Goal: Navigation & Orientation: Find specific page/section

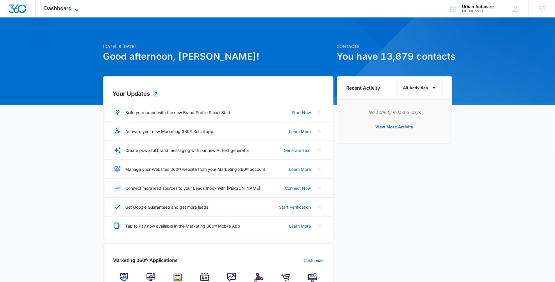
click at [70, 8] on span "Dashboard" at bounding box center [57, 8] width 27 height 6
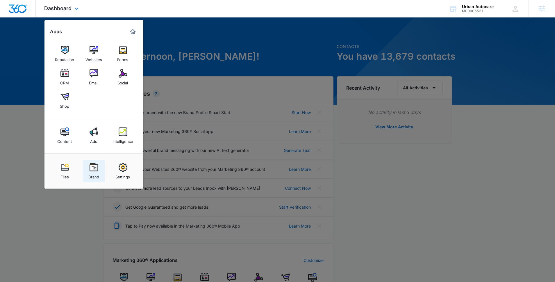
click at [91, 170] on img at bounding box center [93, 167] width 9 height 9
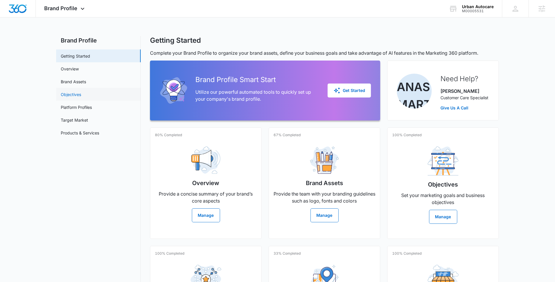
click at [81, 93] on link "Objectives" at bounding box center [71, 94] width 20 height 6
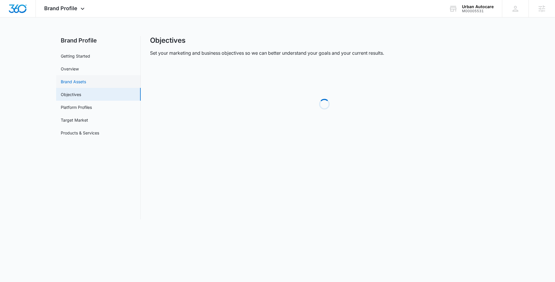
click at [86, 80] on link "Brand Assets" at bounding box center [73, 81] width 25 height 6
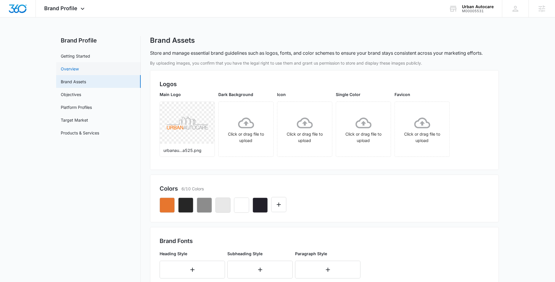
click at [79, 66] on link "Overview" at bounding box center [70, 69] width 18 height 6
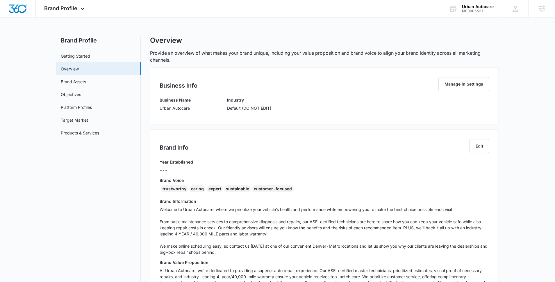
click at [172, 189] on div "trustworthy" at bounding box center [174, 188] width 27 height 7
copy div "trustworthy"
click at [84, 9] on icon at bounding box center [82, 10] width 7 height 7
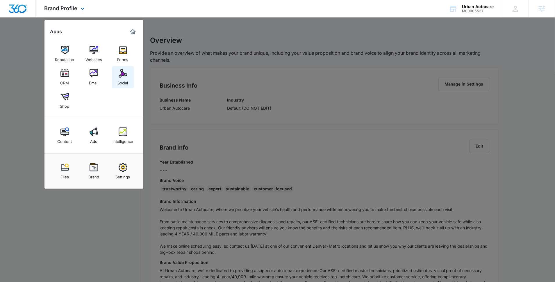
click at [120, 76] on img at bounding box center [123, 73] width 9 height 9
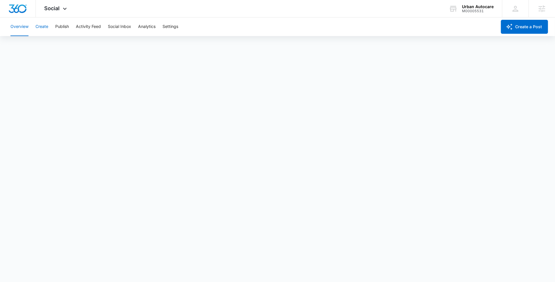
click at [42, 28] on button "Create" at bounding box center [41, 26] width 13 height 19
click at [60, 41] on button "Approvals" at bounding box center [56, 44] width 19 height 16
